Goal: Information Seeking & Learning: Find specific fact

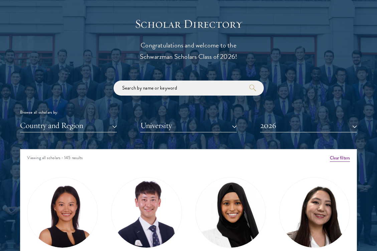
scroll to position [744, 0]
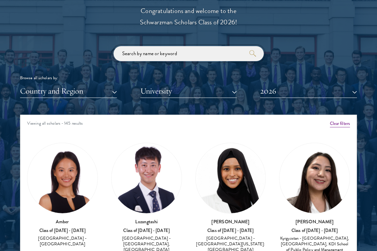
click at [208, 56] on input "search" at bounding box center [189, 53] width 150 height 15
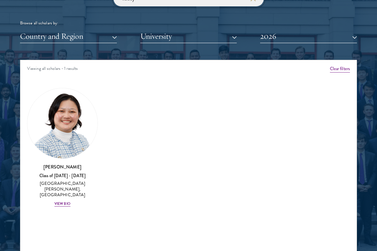
scroll to position [792, 0]
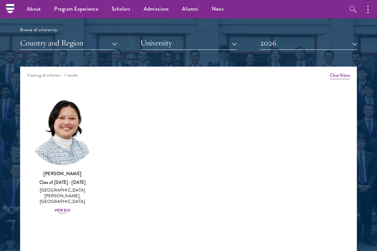
type input "kelsey"
click at [57, 172] on h3 "[PERSON_NAME]" at bounding box center [62, 173] width 71 height 7
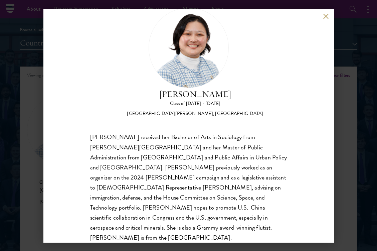
scroll to position [20, 0]
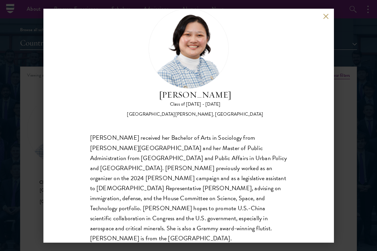
click at [99, 136] on div "[PERSON_NAME] received her Bachelor of Arts in Sociology from [PERSON_NAME][GEO…" at bounding box center [188, 188] width 197 height 111
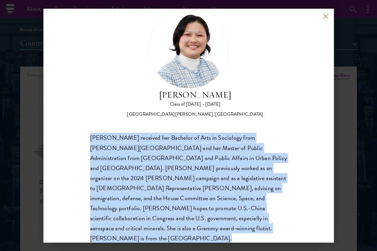
click at [99, 136] on div "[PERSON_NAME] received her Bachelor of Arts in Sociology from [PERSON_NAME][GEO…" at bounding box center [188, 188] width 197 height 111
copy body "[PERSON_NAME] received her Bachelor of Arts in Sociology from [PERSON_NAME][GEO…"
